Goal: Task Accomplishment & Management: Manage account settings

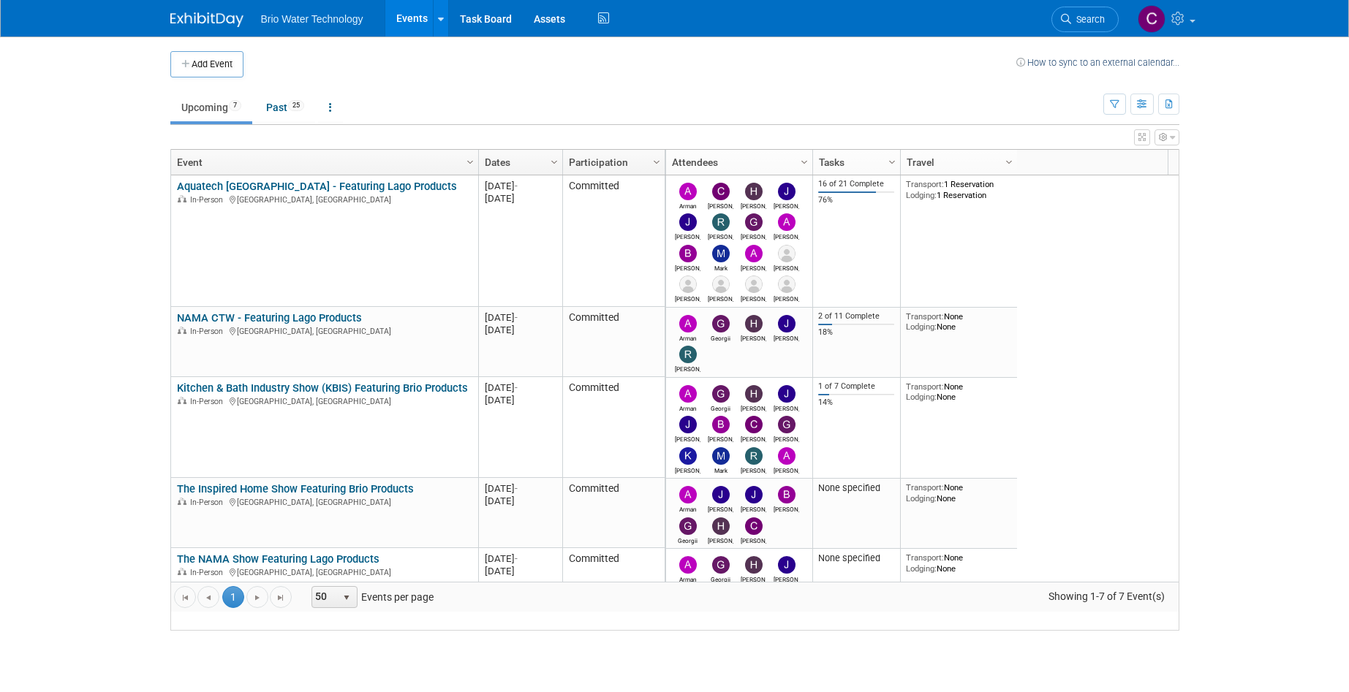
click at [347, 193] on link "Aquatech [GEOGRAPHIC_DATA] - Featuring Lago Products" at bounding box center [317, 186] width 280 height 13
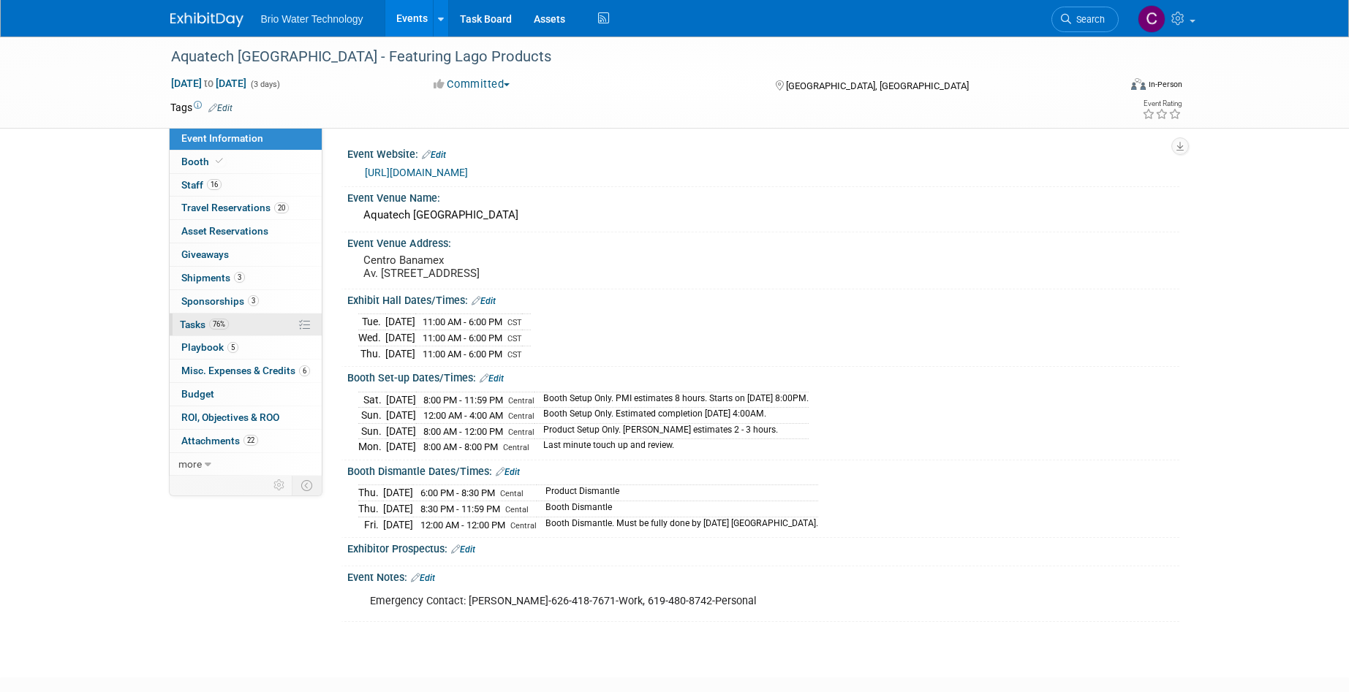
click at [205, 319] on span "Tasks 76%" at bounding box center [204, 325] width 49 height 12
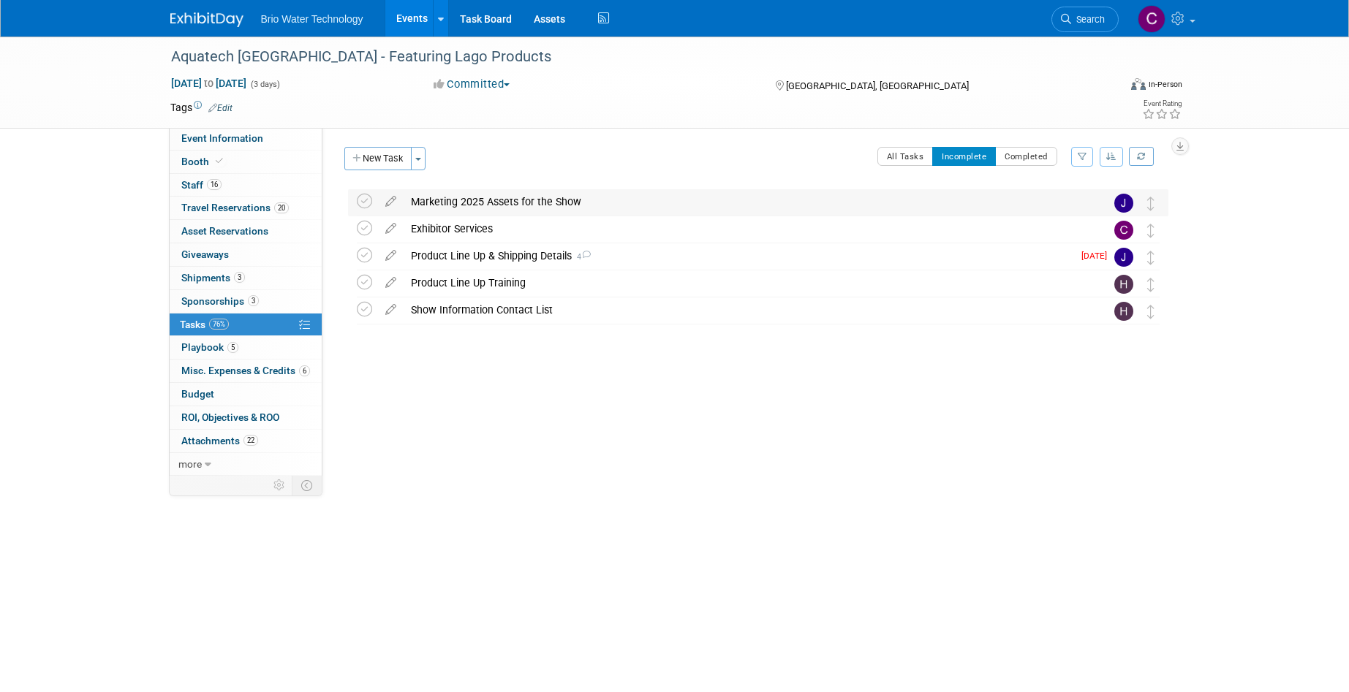
click at [514, 199] on div "Marketing 2025 Assets for the Show" at bounding box center [744, 201] width 681 height 25
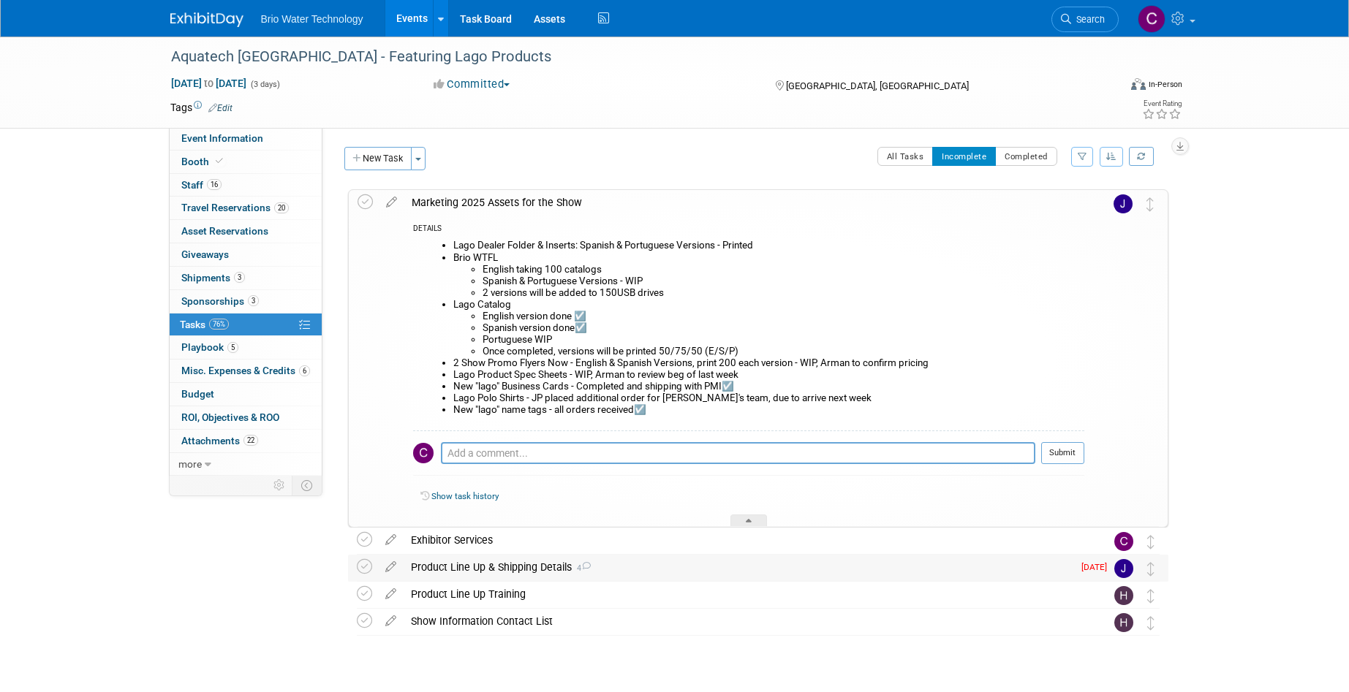
click at [485, 569] on div "Product Line Up & Shipping Details 4" at bounding box center [738, 567] width 669 height 25
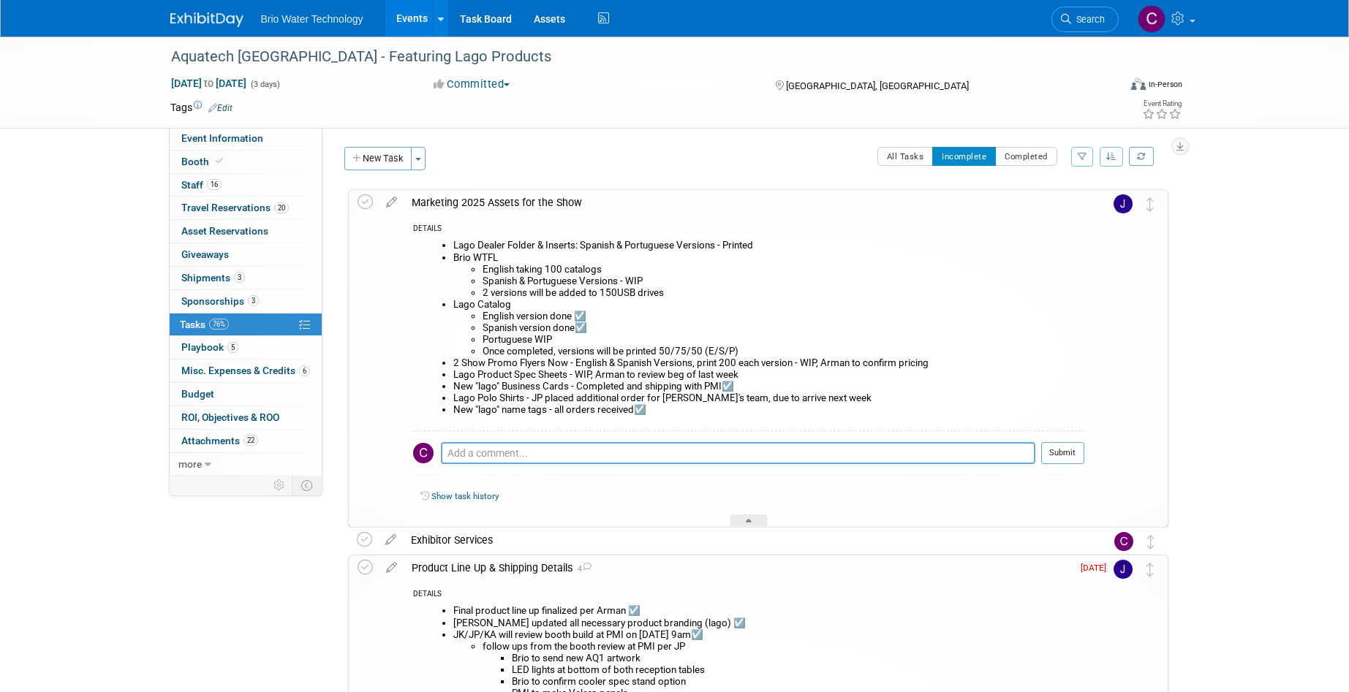
click at [730, 409] on li "New "lago" name tags - all orders received☑️" at bounding box center [768, 410] width 631 height 12
click at [768, 407] on li "New "lago" name tags - all orders received☑️" at bounding box center [768, 410] width 631 height 12
drag, startPoint x: 388, startPoint y: 199, endPoint x: 534, endPoint y: 253, distance: 155.2
click at [388, 199] on icon at bounding box center [392, 199] width 26 height 18
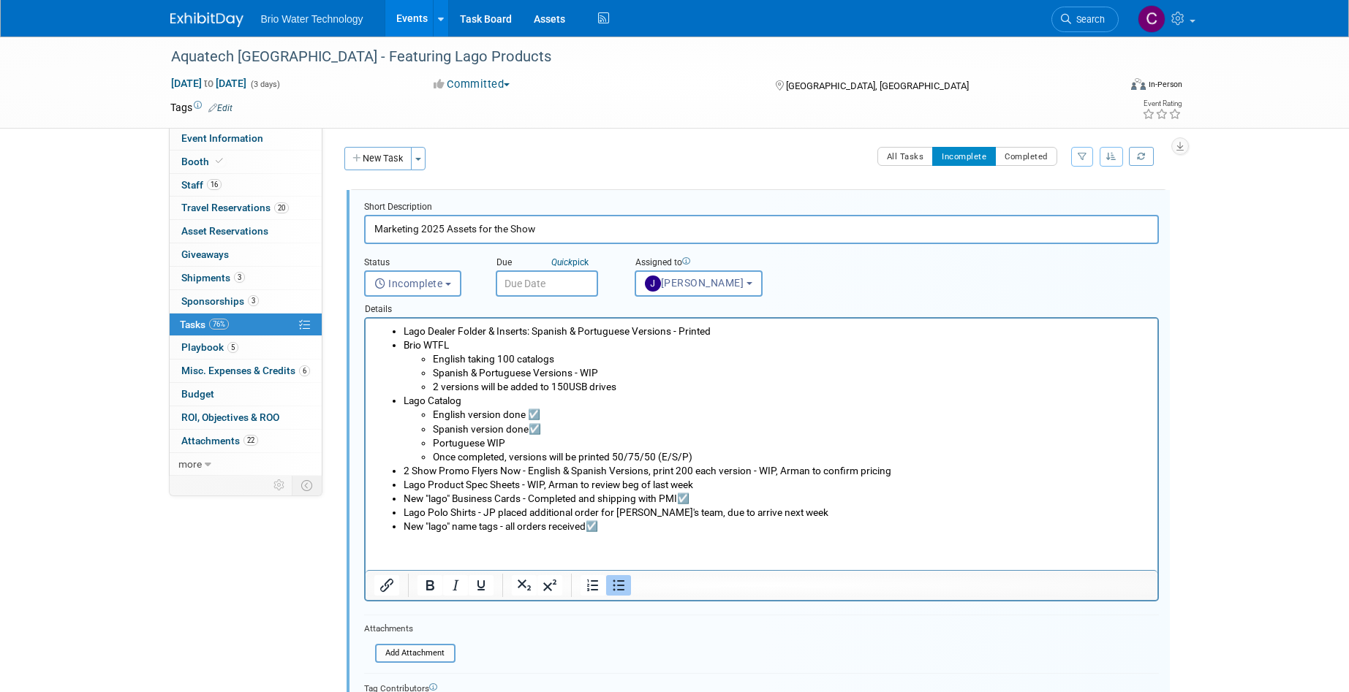
scroll to position [8, 0]
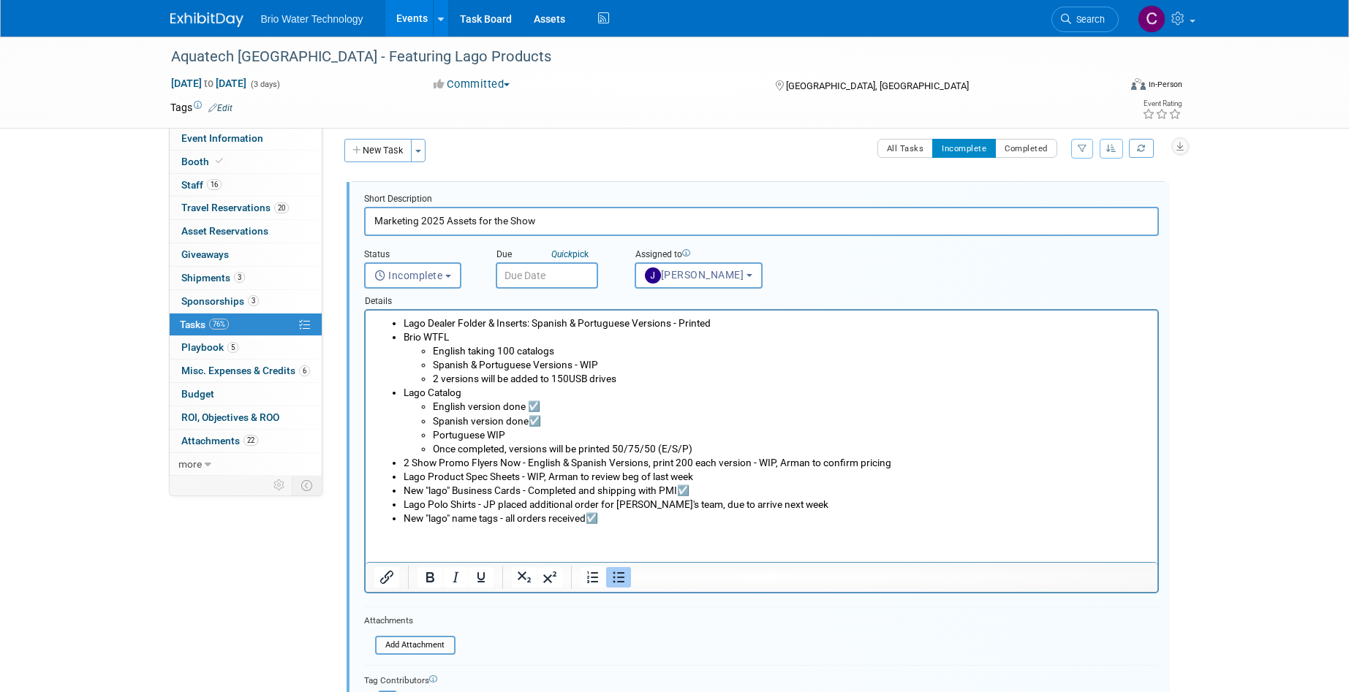
click at [785, 504] on li "Lago Polo Shirts - JP placed additional order for Arturo's team, due to arrive …" at bounding box center [776, 505] width 746 height 14
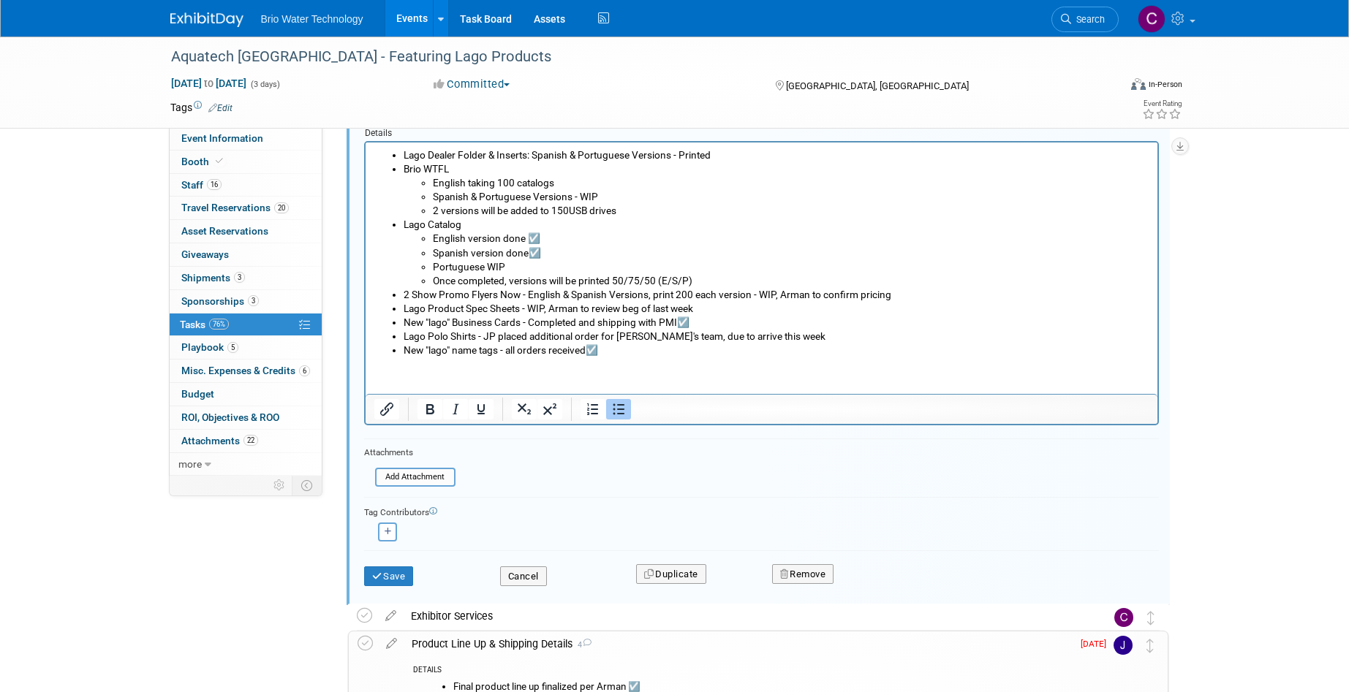
scroll to position [185, 0]
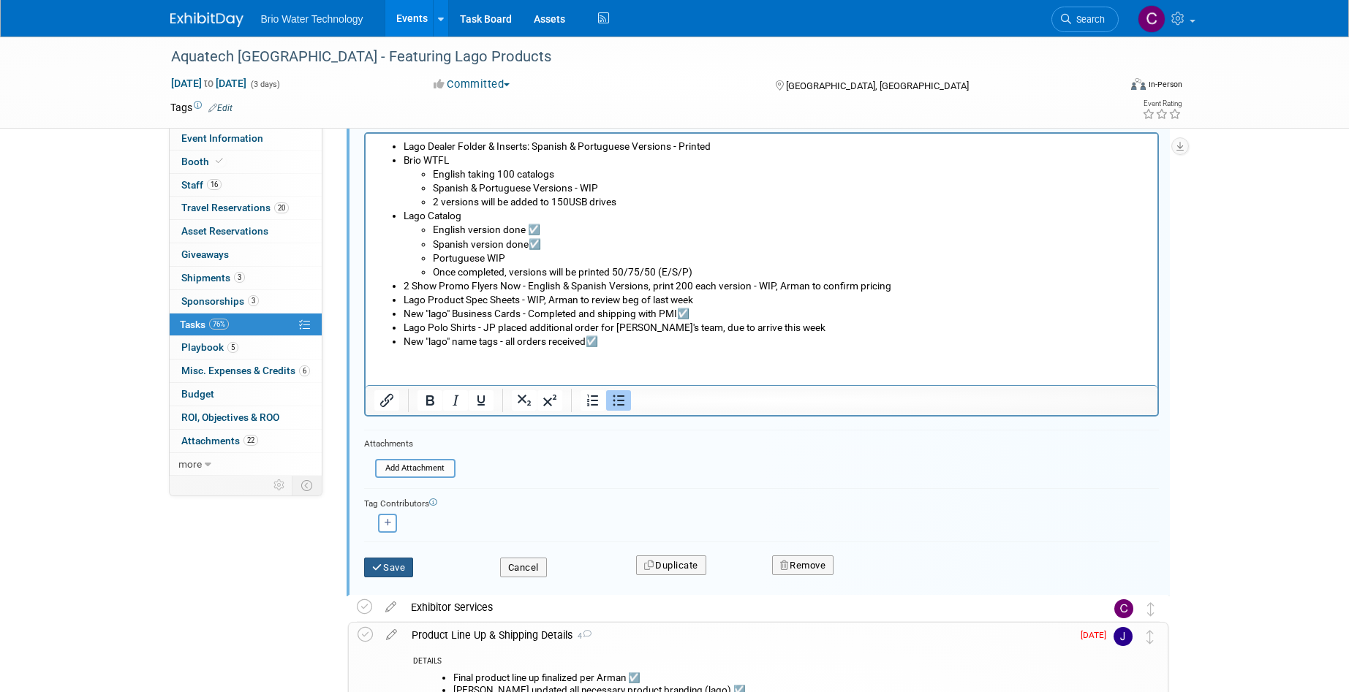
click at [391, 564] on button "Save" at bounding box center [389, 568] width 50 height 20
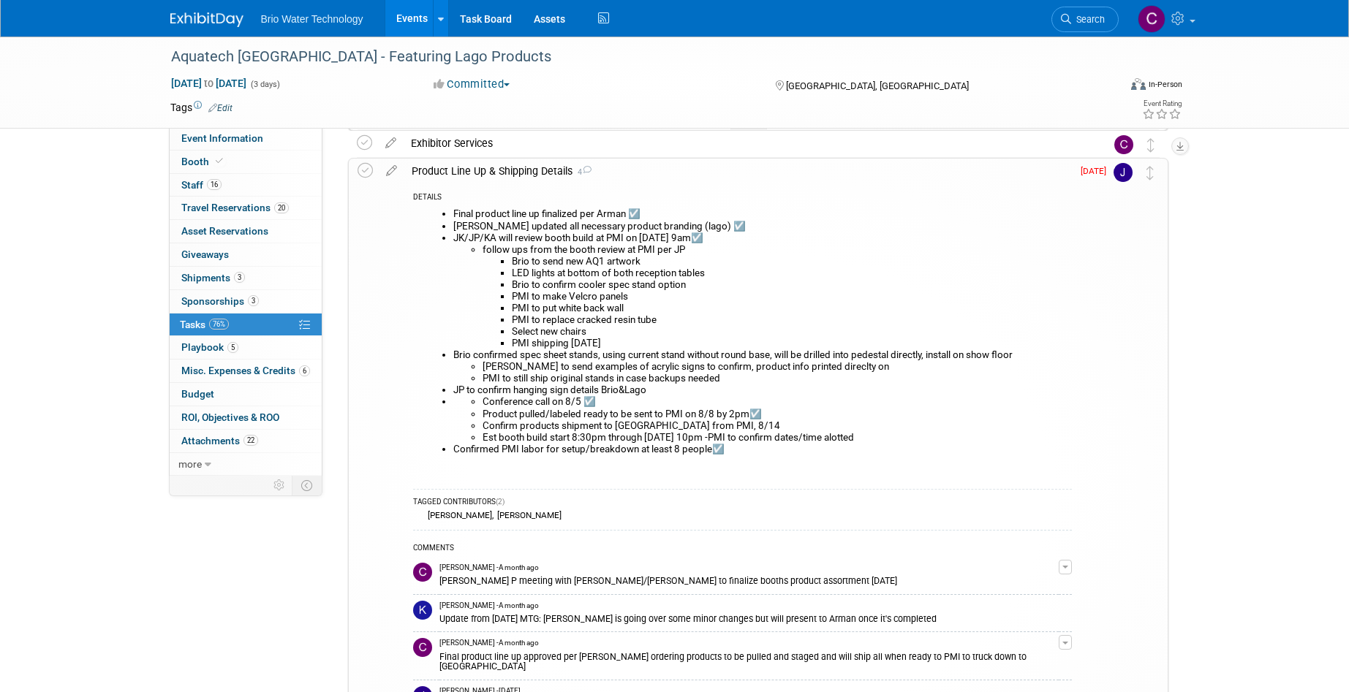
scroll to position [398, 0]
click at [393, 168] on icon at bounding box center [392, 167] width 26 height 18
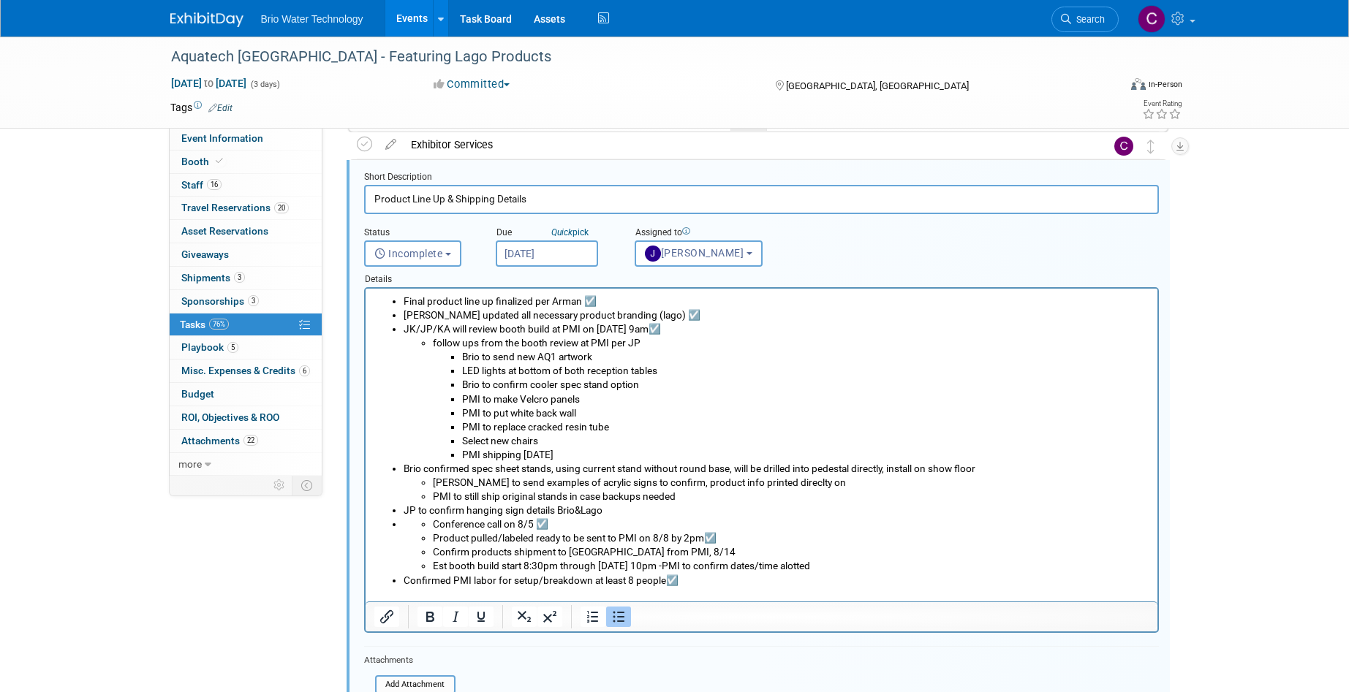
scroll to position [400, 0]
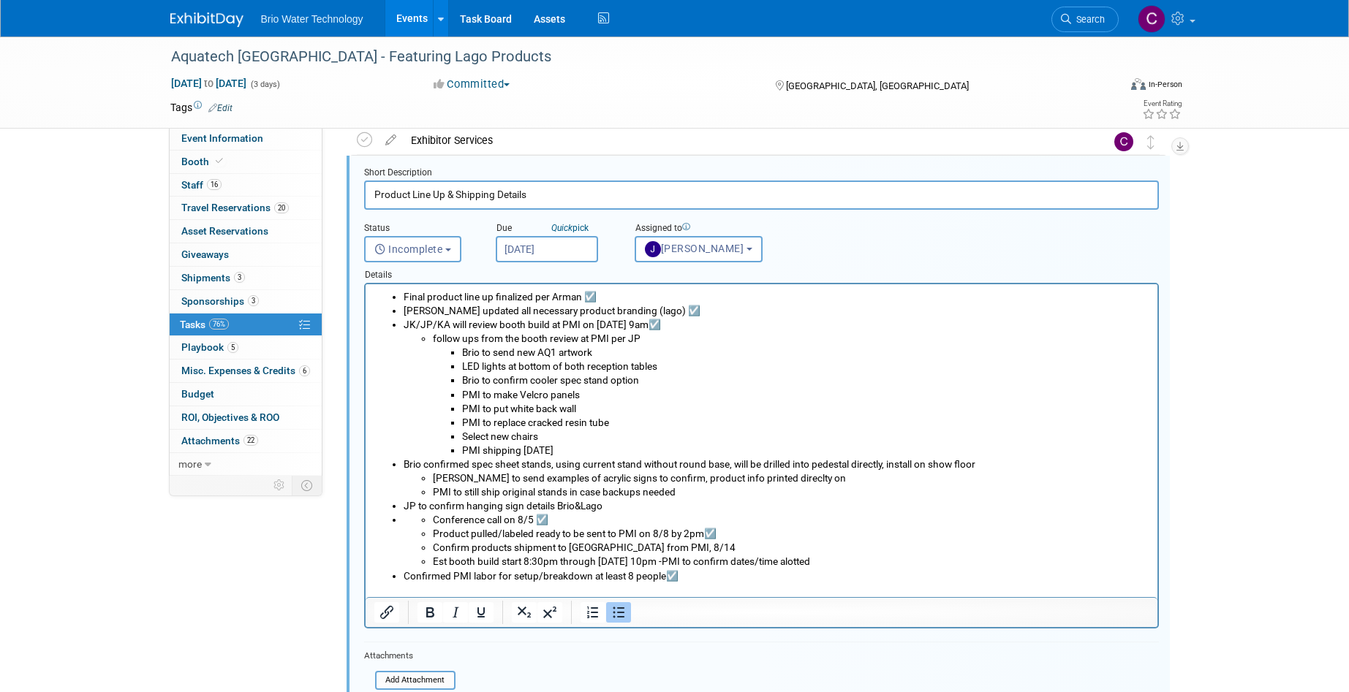
click at [670, 548] on li "Confirm products shipment to Mexico from PMI, 8/14" at bounding box center [790, 548] width 717 height 14
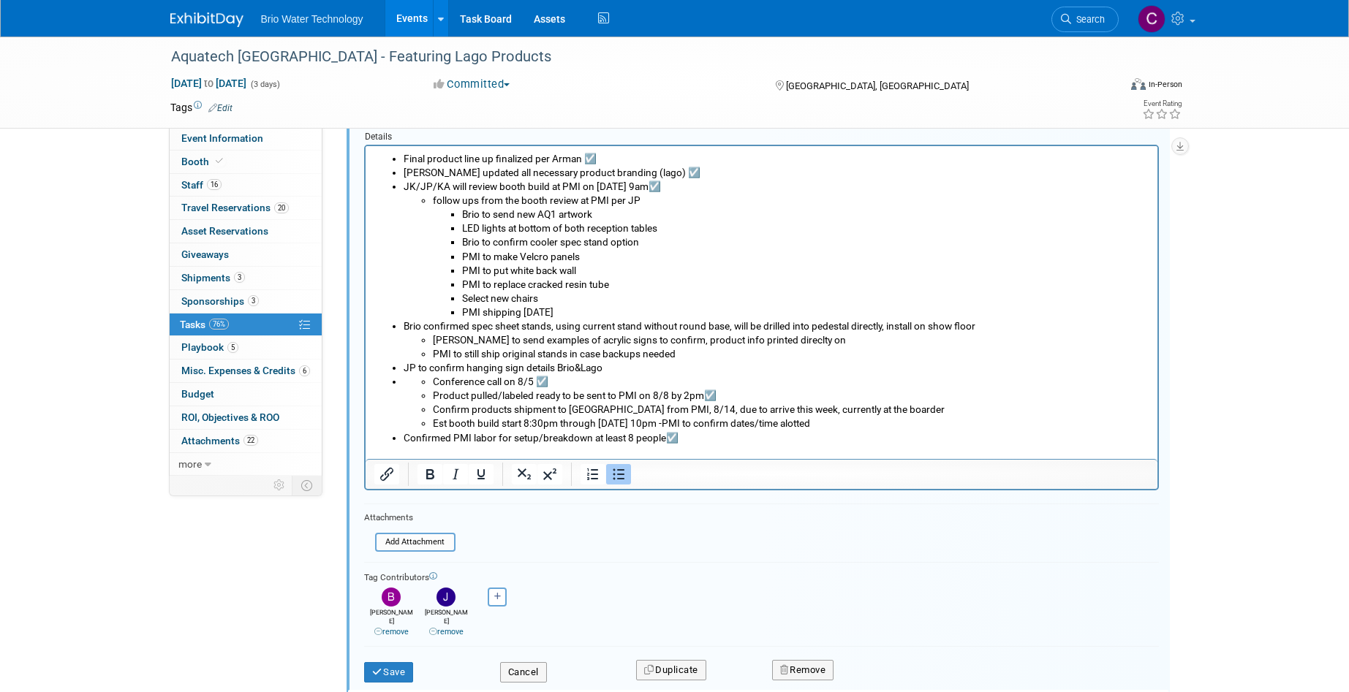
scroll to position [572, 0]
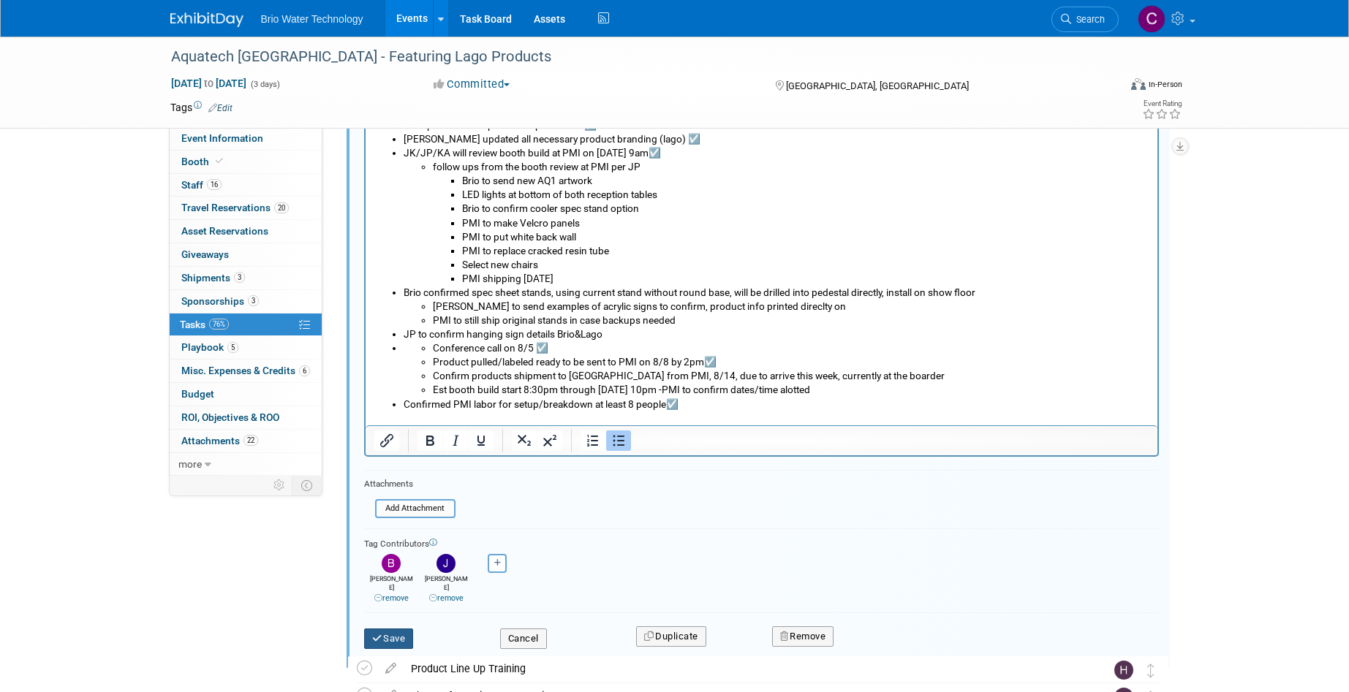
click at [401, 629] on button "Save" at bounding box center [389, 639] width 50 height 20
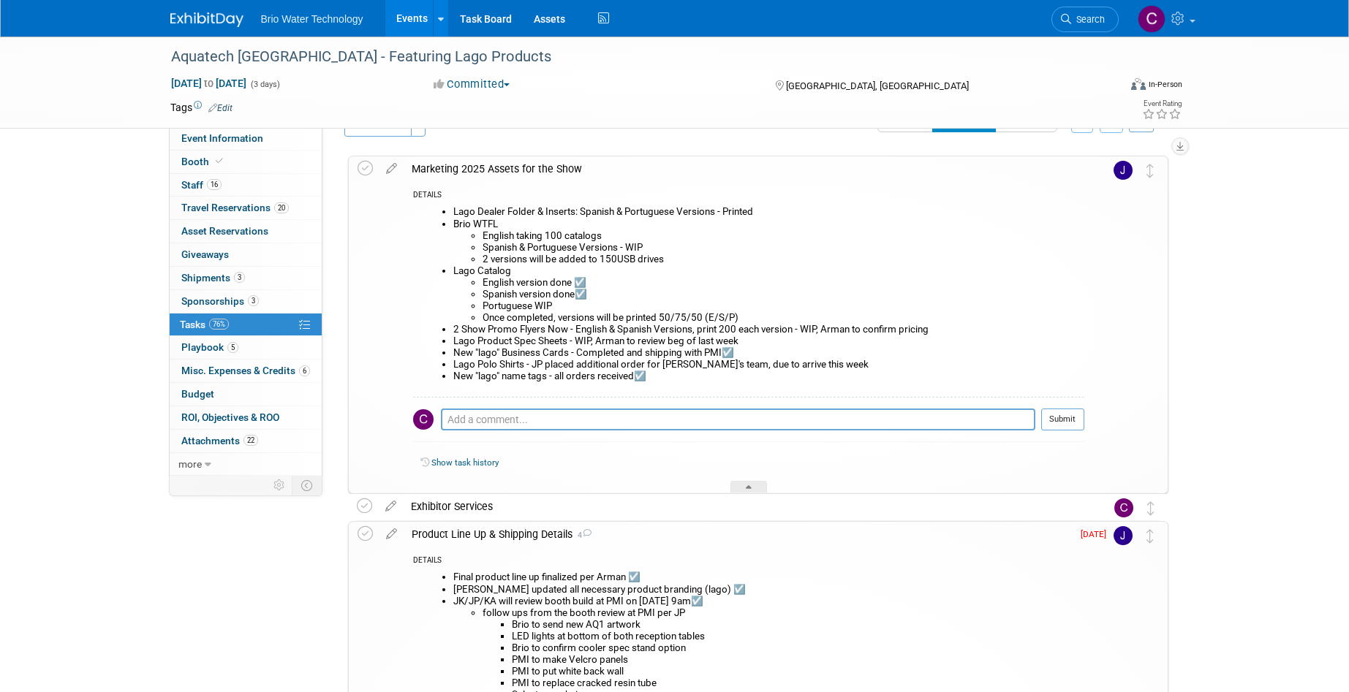
scroll to position [31, 0]
click at [394, 168] on icon at bounding box center [392, 168] width 26 height 18
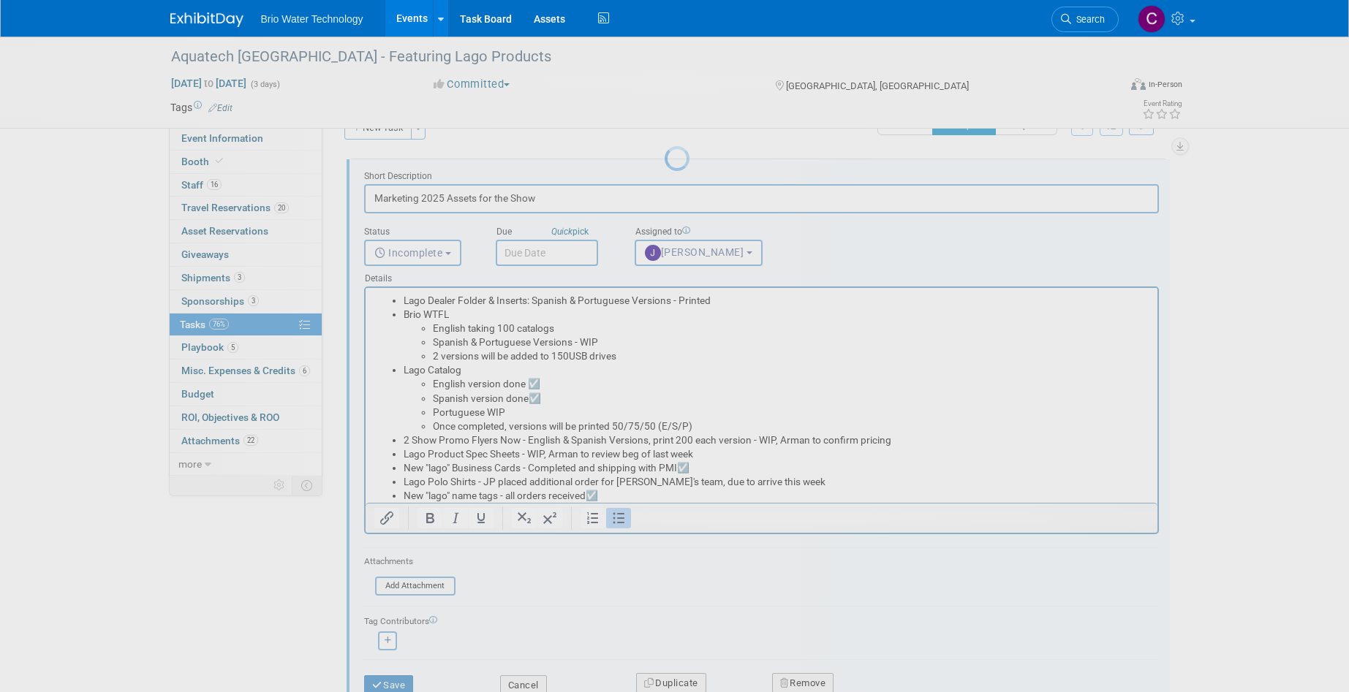
scroll to position [0, 0]
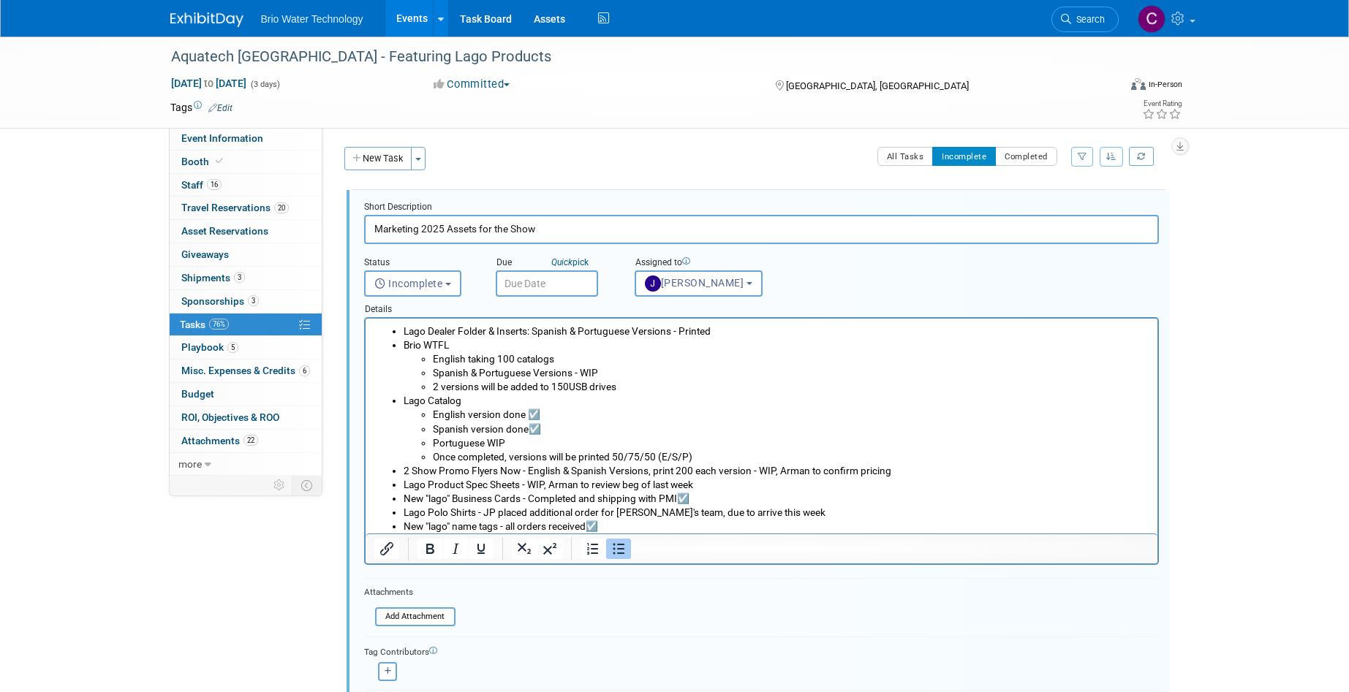
click at [596, 373] on li "Spanish & Portuguese Versions - WIP" at bounding box center [790, 373] width 717 height 14
drag, startPoint x: 437, startPoint y: 387, endPoint x: 431, endPoint y: 420, distance: 34.3
click at [437, 387] on li "2 versions will be added to 150USB drives" at bounding box center [790, 387] width 717 height 14
click at [632, 390] on li "3 versions will be added to 150USB drives" at bounding box center [790, 387] width 717 height 14
click at [508, 442] on li "Portuguese WIP" at bounding box center [790, 443] width 717 height 14
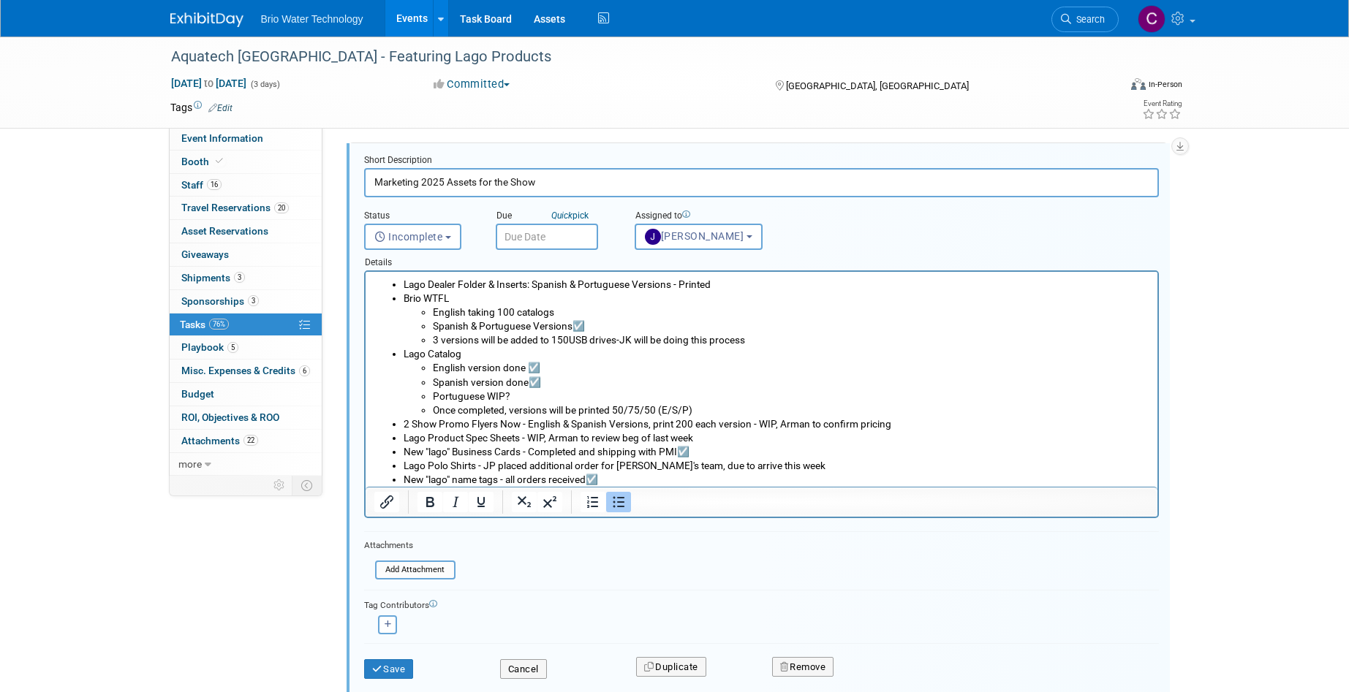
scroll to position [56, 0]
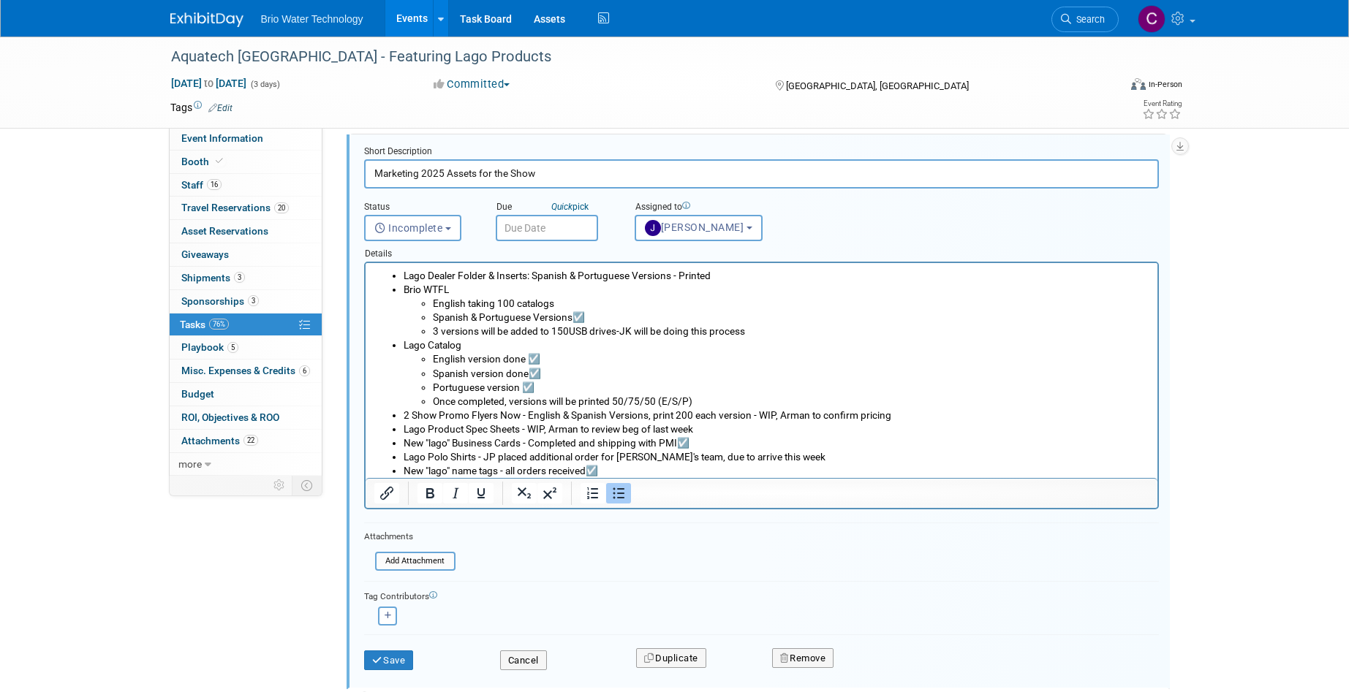
drag, startPoint x: 517, startPoint y: 388, endPoint x: 540, endPoint y: 408, distance: 30.6
click at [517, 388] on li "Portuguese version ☑️" at bounding box center [790, 388] width 717 height 14
click at [893, 415] on li "2 Show Promo Flyers Now - English & Spanish Versions, print 200 each version - …" at bounding box center [776, 416] width 746 height 14
click at [703, 431] on li "Lago Product Spec Sheets - WIP, Arman to review beg of last week" at bounding box center [776, 430] width 746 height 14
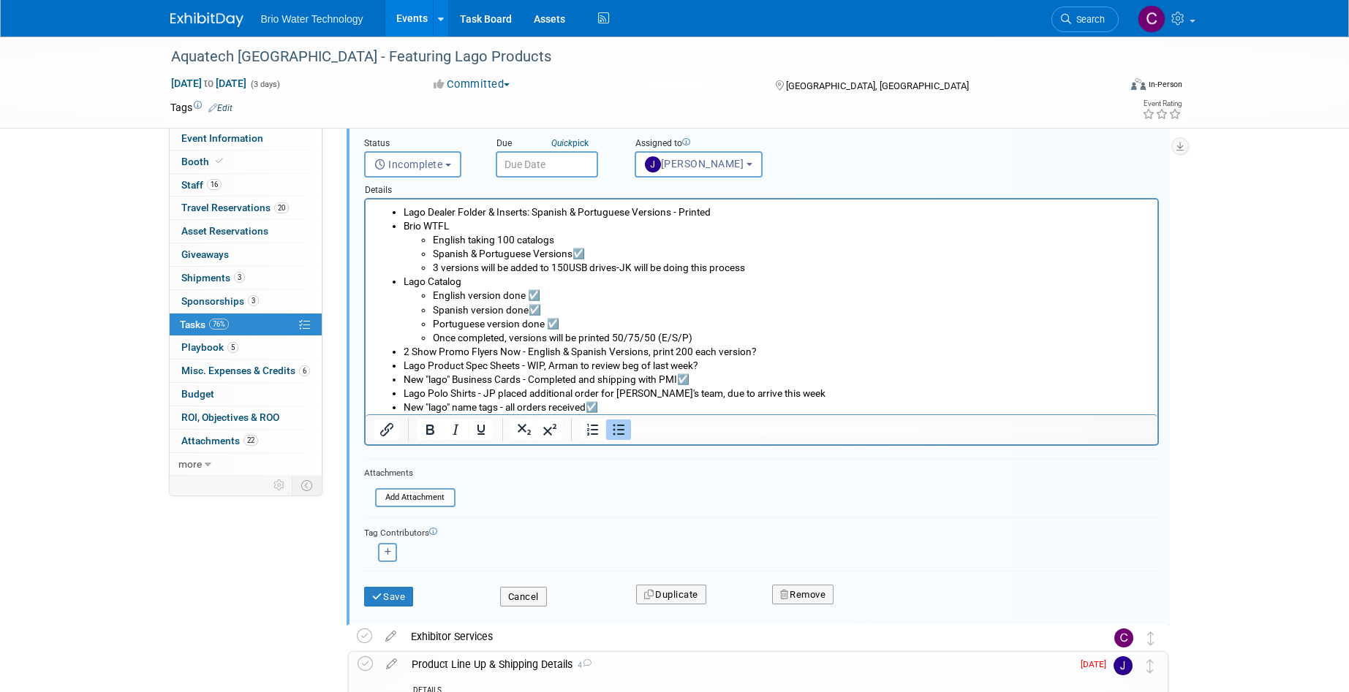
scroll to position [94, 0]
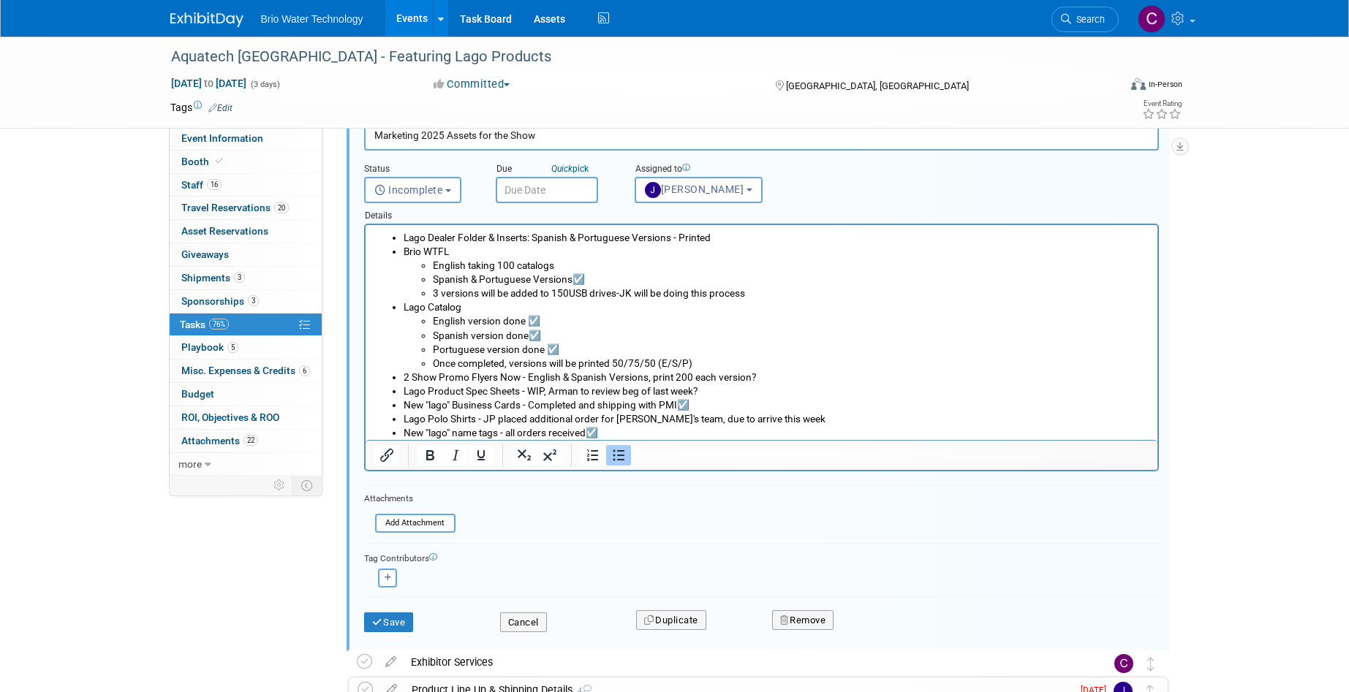
drag, startPoint x: 720, startPoint y: 390, endPoint x: 371, endPoint y: 211, distance: 393.0
click at [371, 225] on html "Lago Dealer Folder & Inserts: Spanish & Portuguese Versions - Printed Brio WTFL…" at bounding box center [761, 332] width 792 height 215
copy ul "Lago Dealer Folder & Inserts: Spanish & Portuguese Versions - Printed Brio WTFL…"
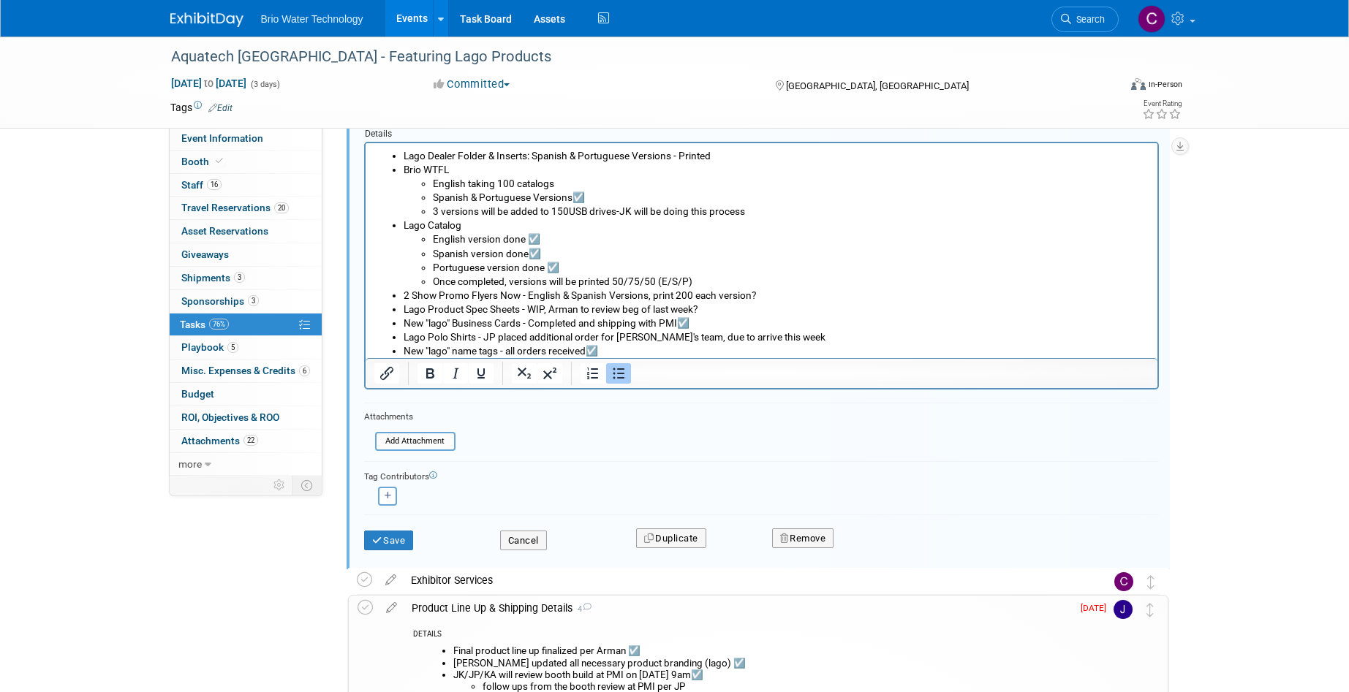
scroll to position [198, 0]
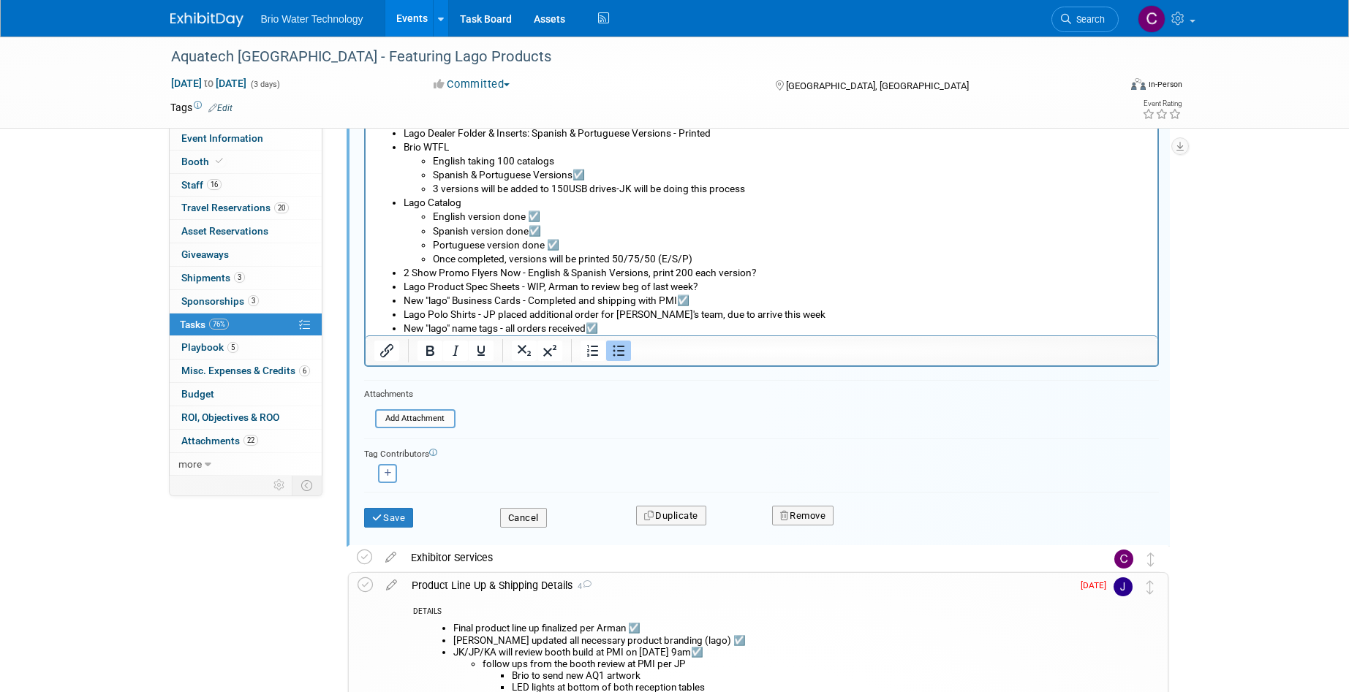
click at [697, 430] on form "Short Description Marketing 2025 Assets for the Show Status <i class="far fa-cl…" at bounding box center [761, 273] width 817 height 540
click at [805, 303] on li "New "lago" Business Cards - Completed and shipping with PMI☑️" at bounding box center [776, 301] width 746 height 14
click at [396, 517] on button "Save" at bounding box center [389, 518] width 50 height 20
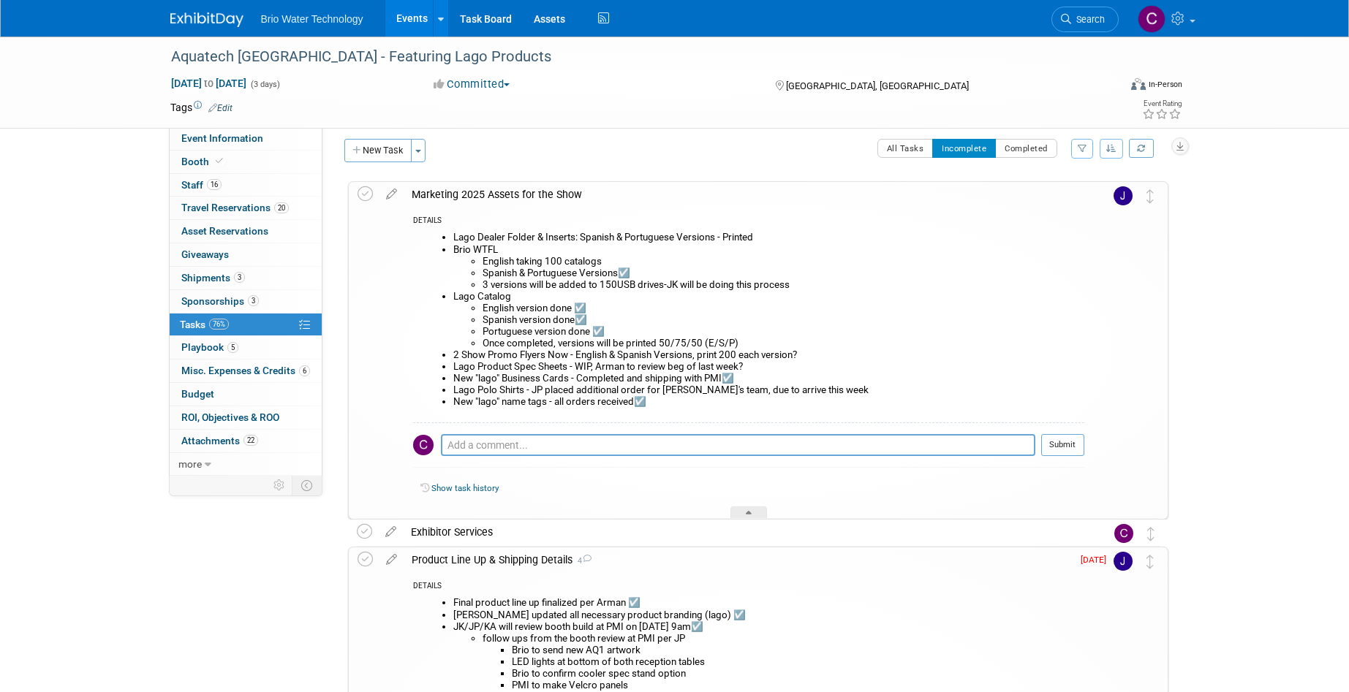
scroll to position [10, 0]
click at [526, 193] on div "Marketing 2025 Assets for the Show" at bounding box center [744, 192] width 680 height 25
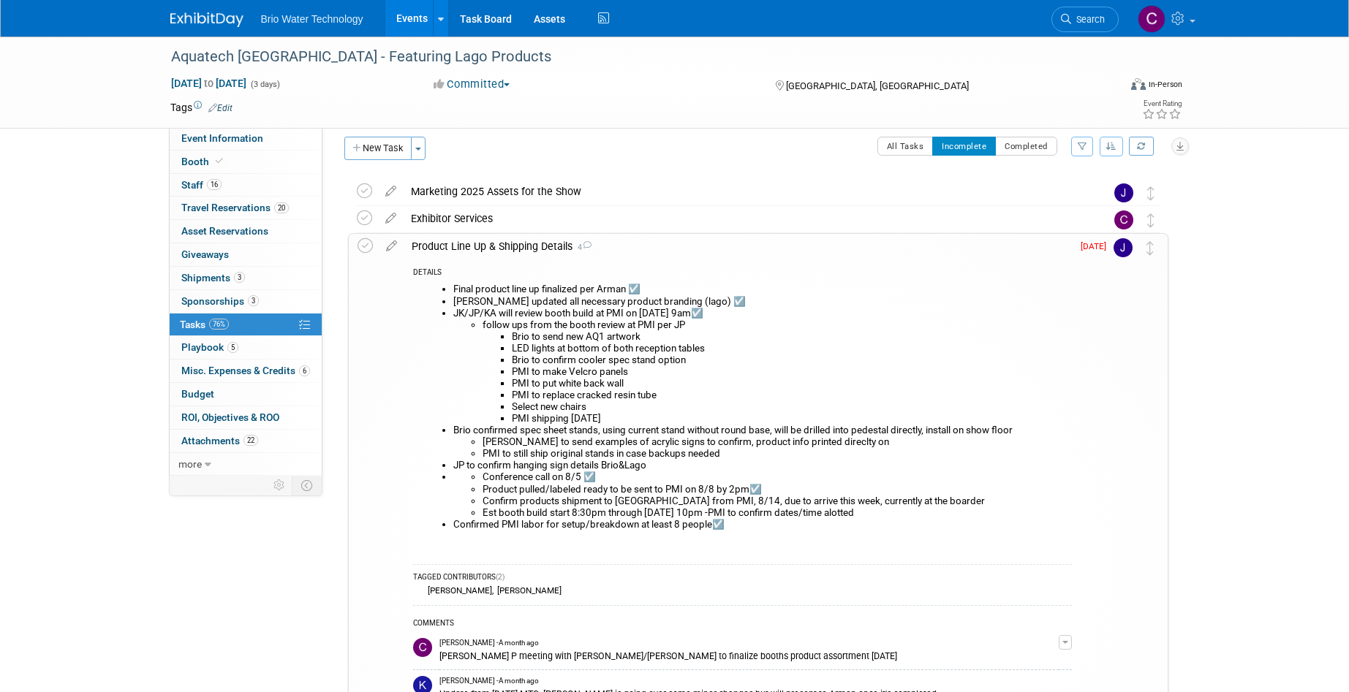
click at [505, 244] on div "Product Line Up & Shipping Details 4" at bounding box center [738, 246] width 668 height 25
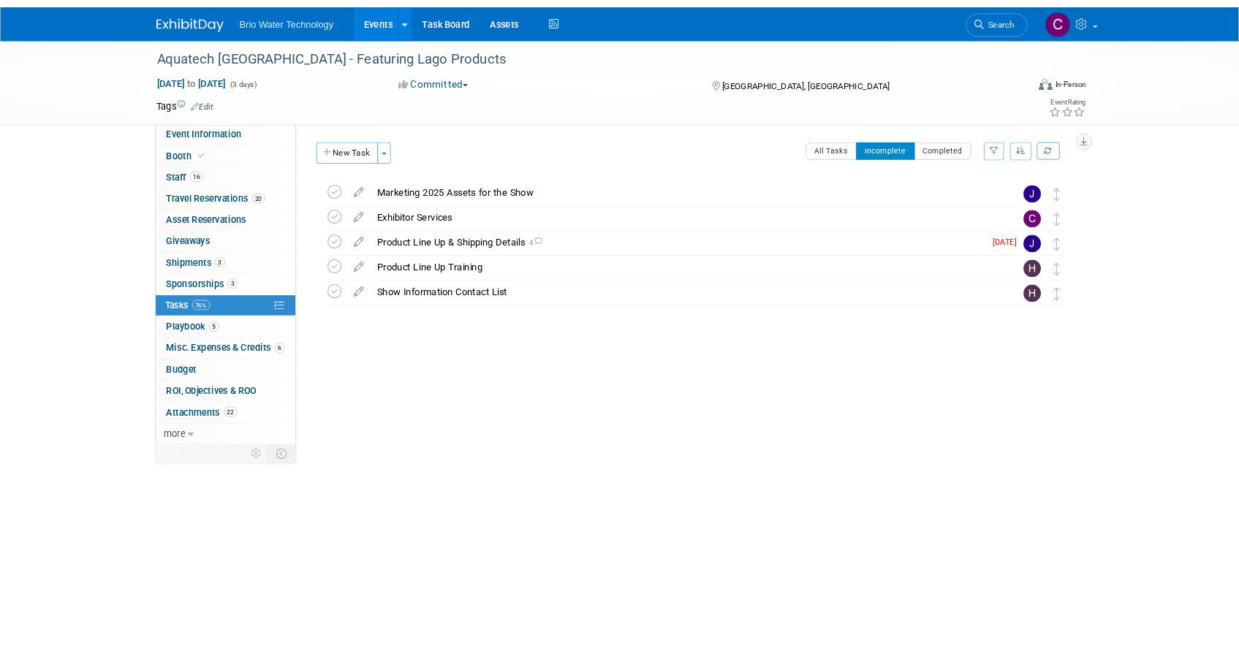
scroll to position [0, 0]
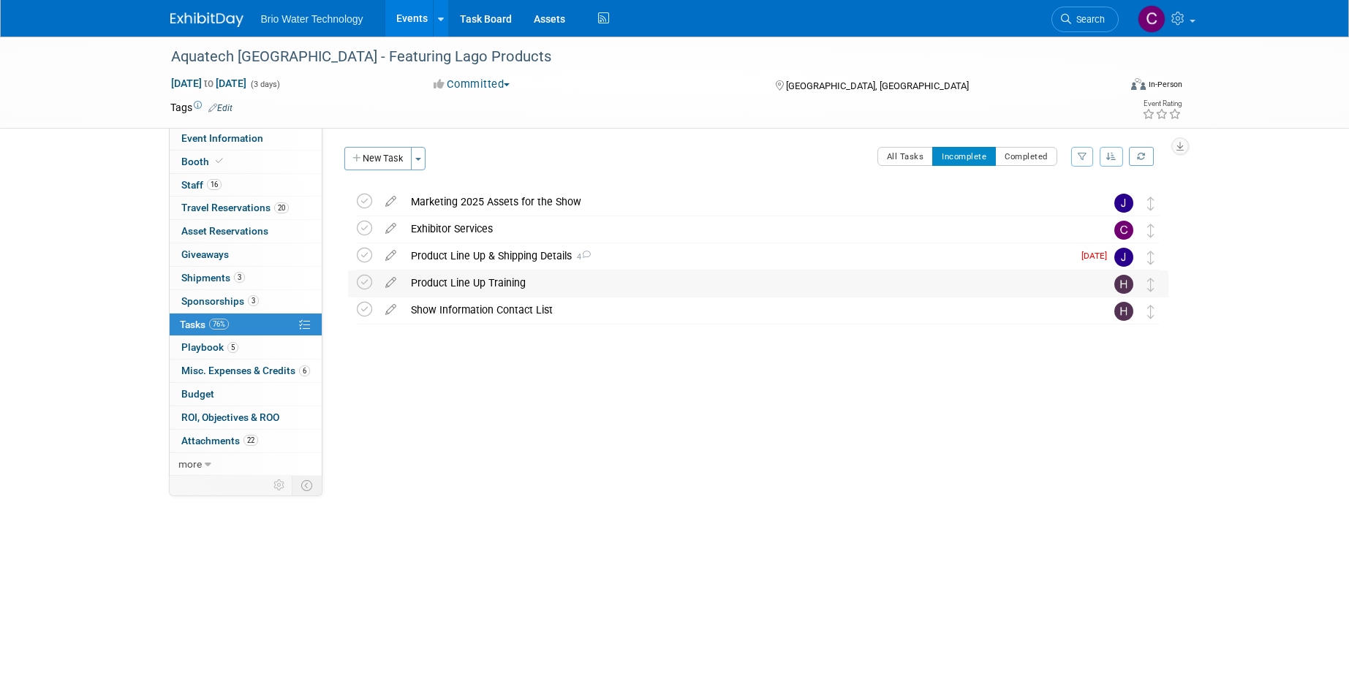
click at [509, 284] on div "Product Line Up Training" at bounding box center [744, 283] width 681 height 25
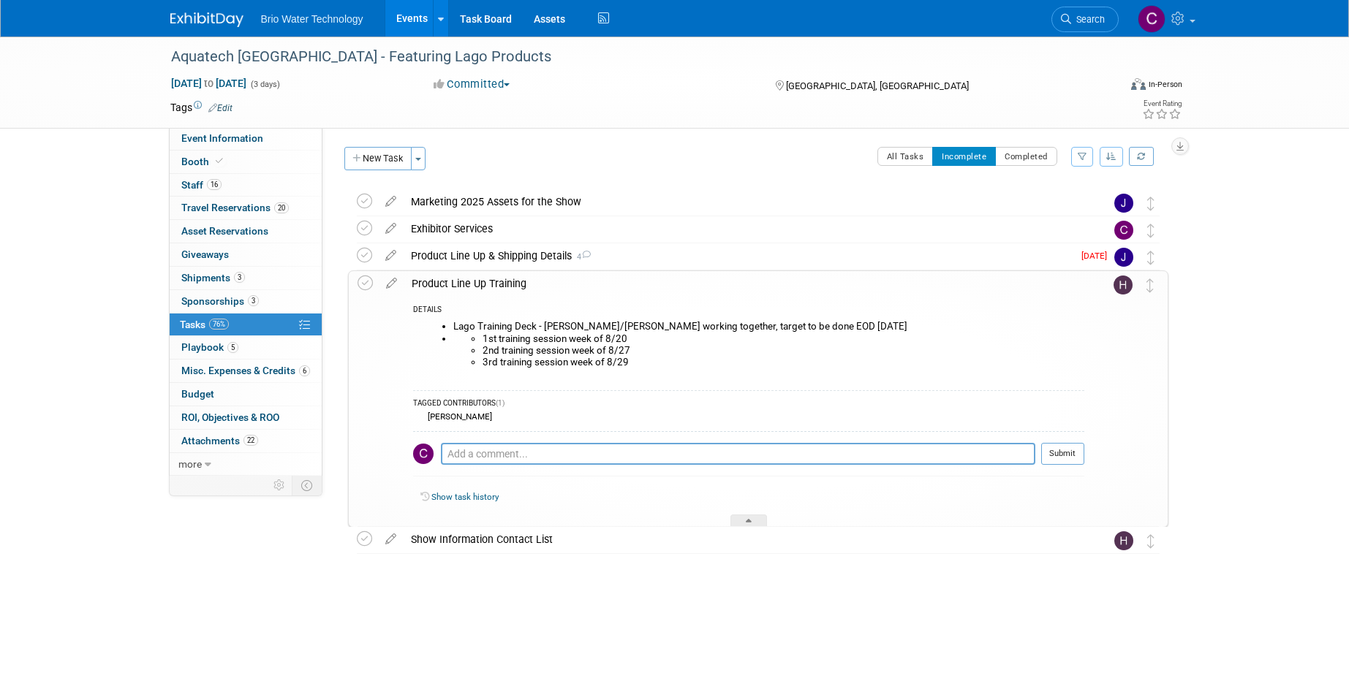
click at [496, 284] on div "Product Line Up Training" at bounding box center [744, 283] width 680 height 25
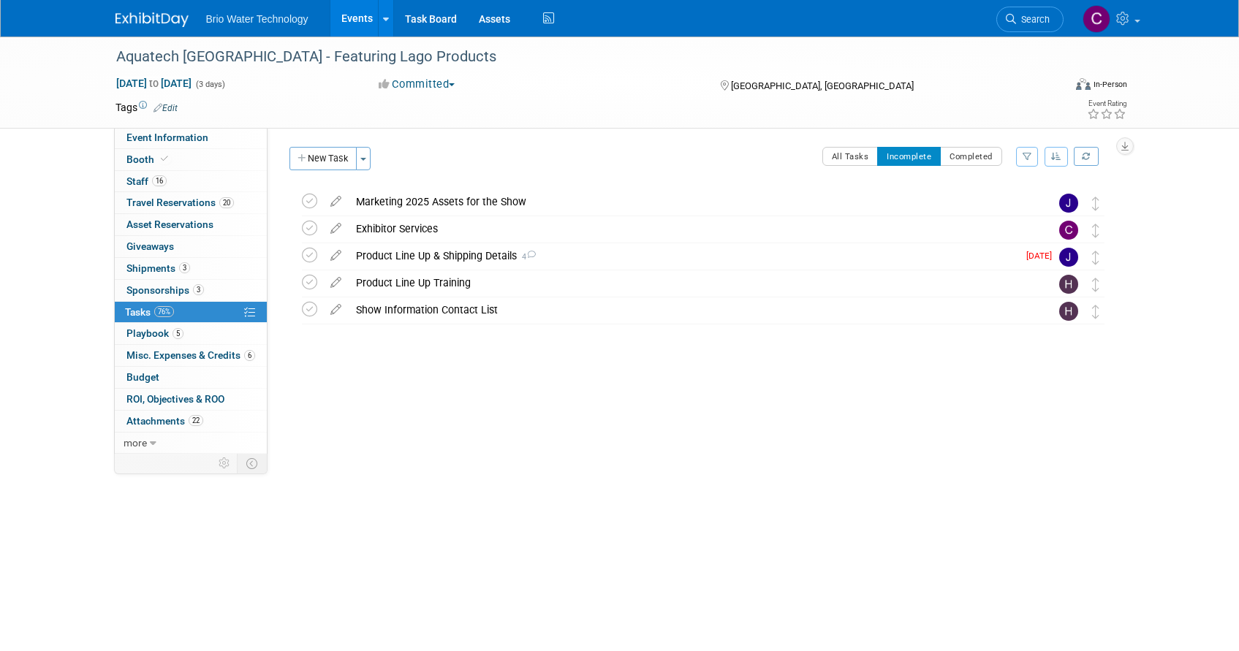
click at [386, 205] on div "Marketing 2025 Assets for the Show" at bounding box center [689, 201] width 681 height 25
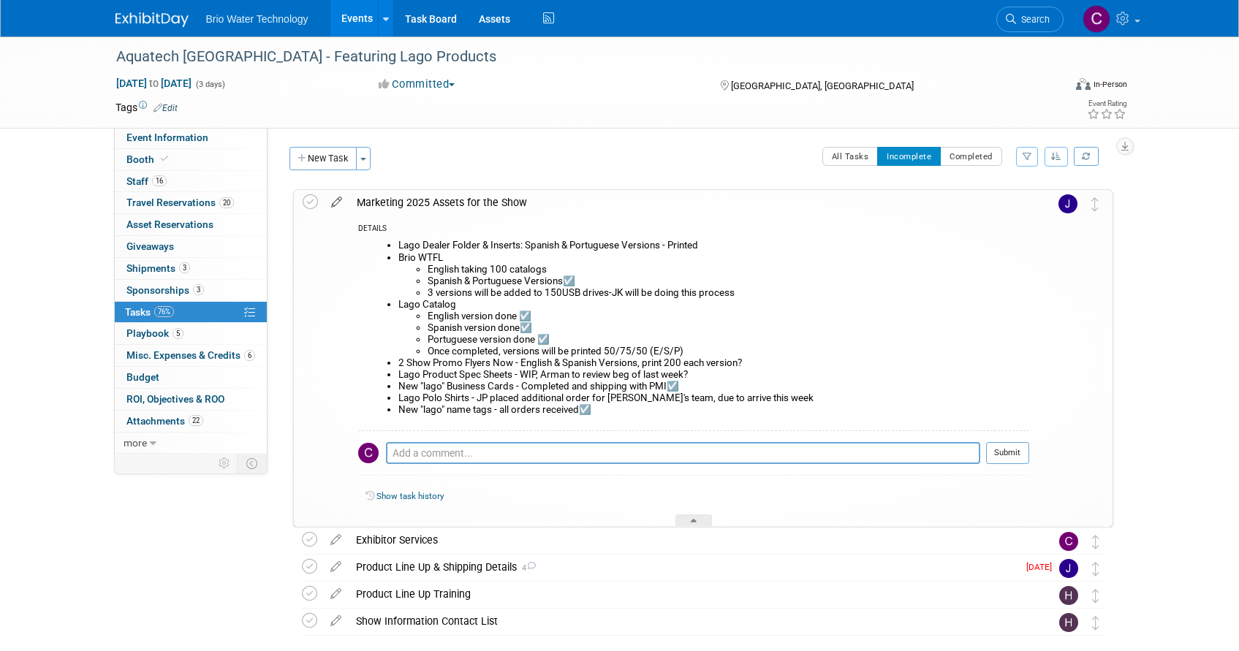
click at [339, 202] on icon at bounding box center [337, 199] width 26 height 18
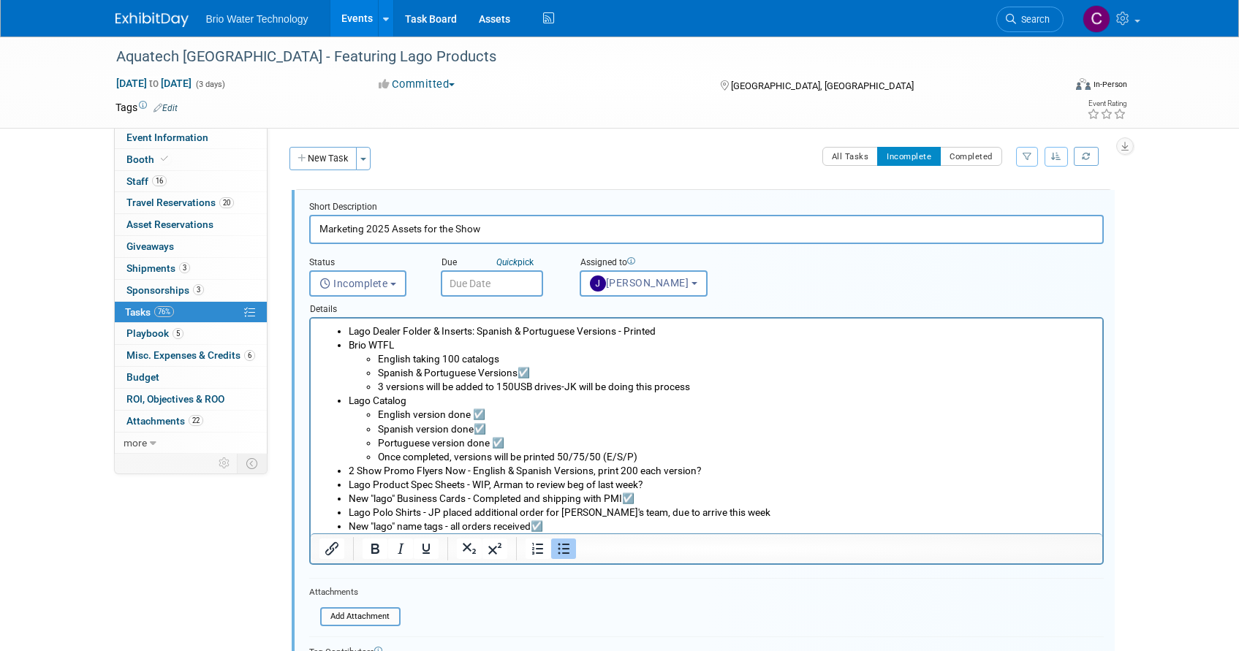
click at [600, 456] on li "Once completed, versions will be printed 50/75/50 (E/S/P)" at bounding box center [735, 457] width 717 height 14
click at [643, 458] on li "Once completed, versions will be printed 50/75/75 (E/S/P)" at bounding box center [735, 457] width 717 height 14
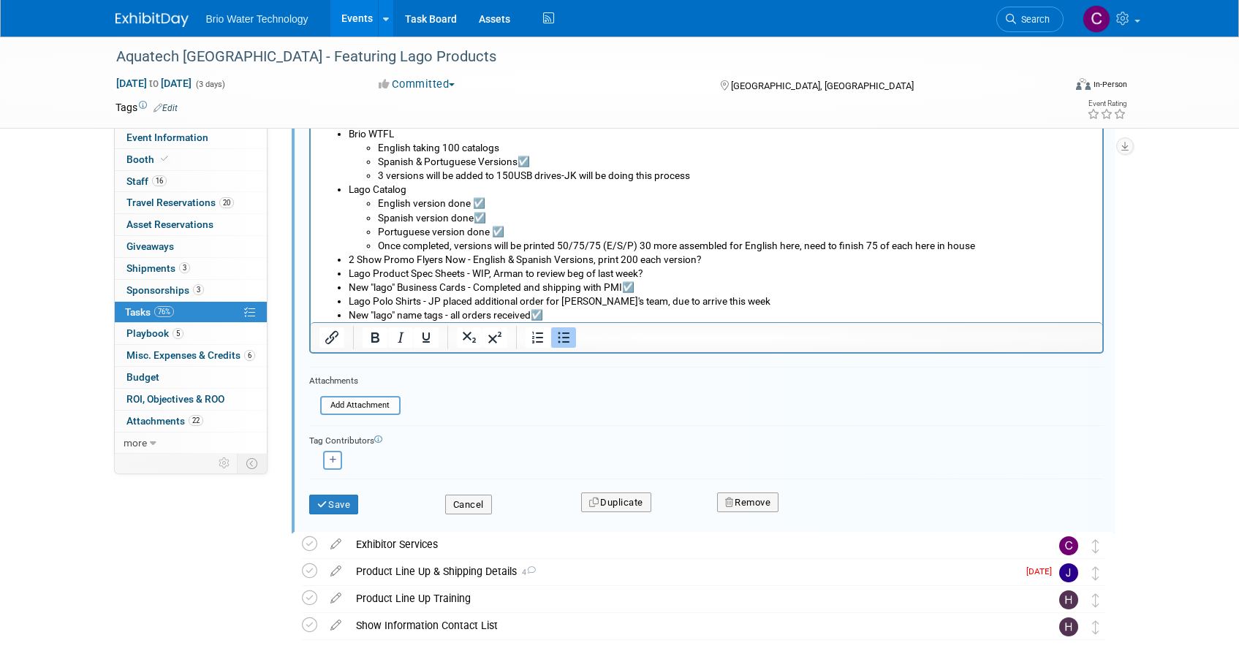
scroll to position [217, 0]
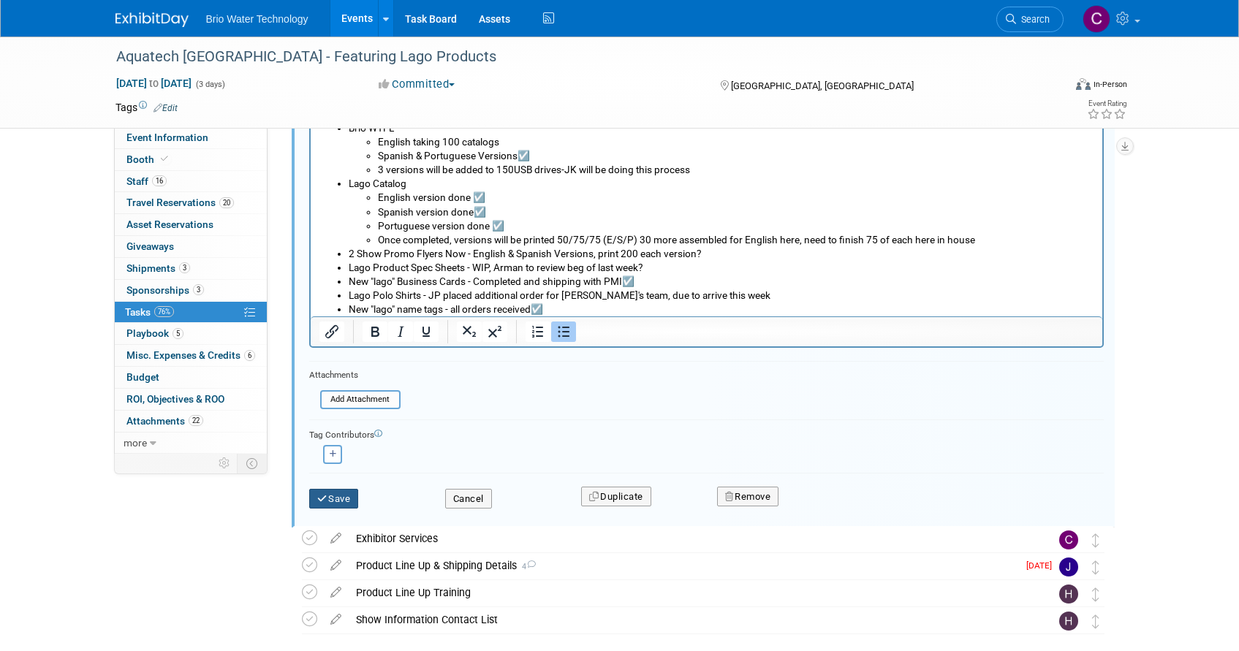
click at [339, 496] on button "Save" at bounding box center [334, 499] width 50 height 20
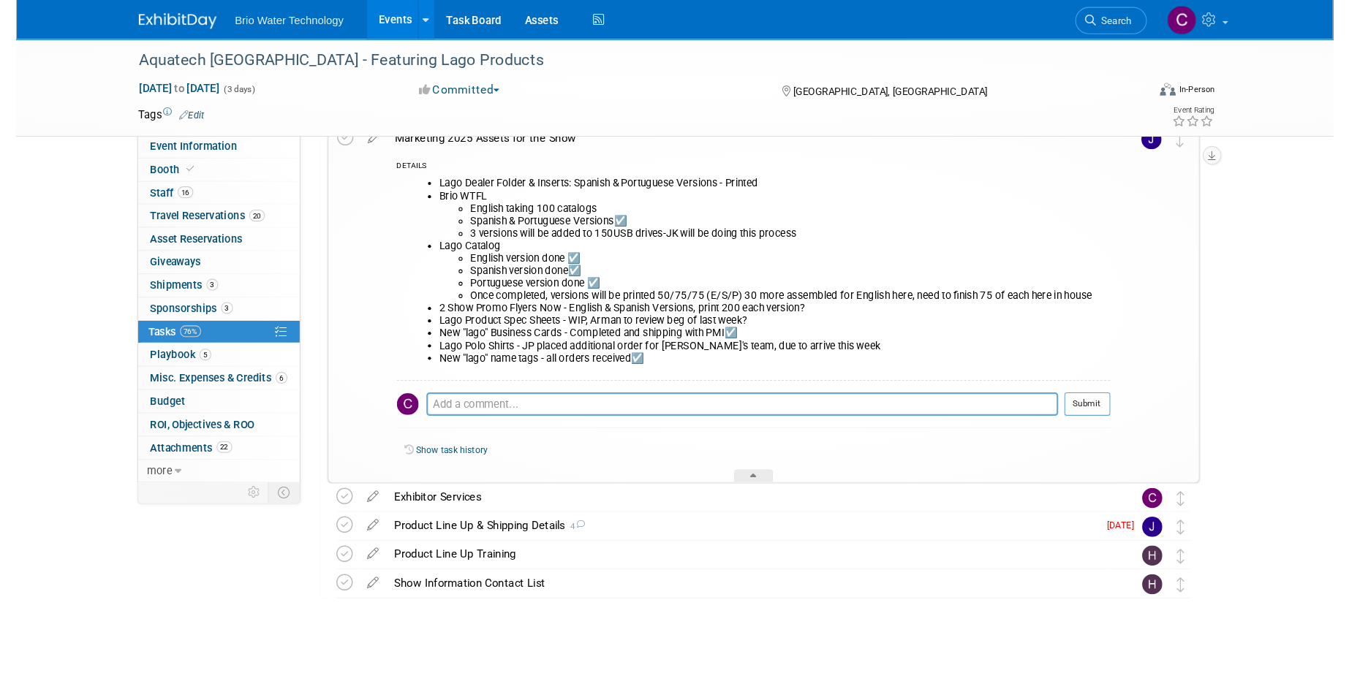
scroll to position [32, 0]
